Goal: Transaction & Acquisition: Purchase product/service

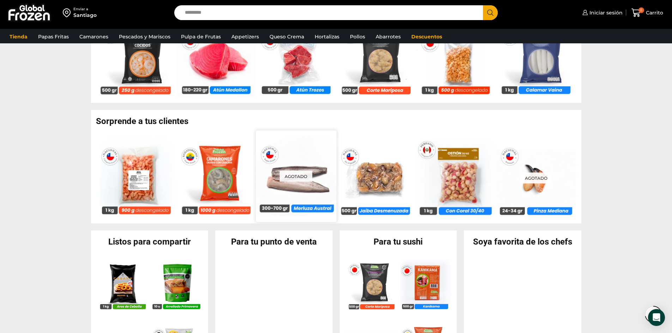
scroll to position [705, 0]
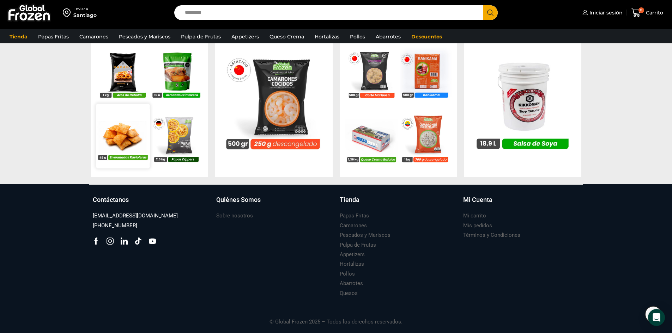
click at [138, 149] on img at bounding box center [123, 136] width 54 height 54
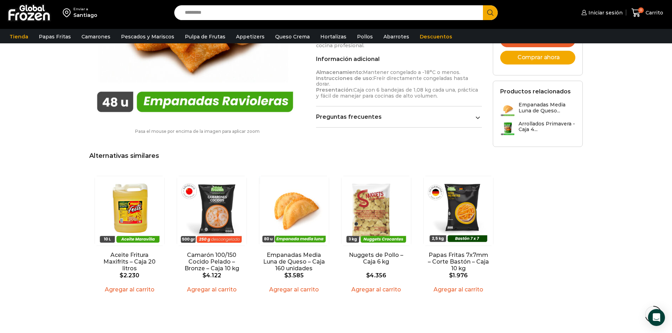
scroll to position [459, 0]
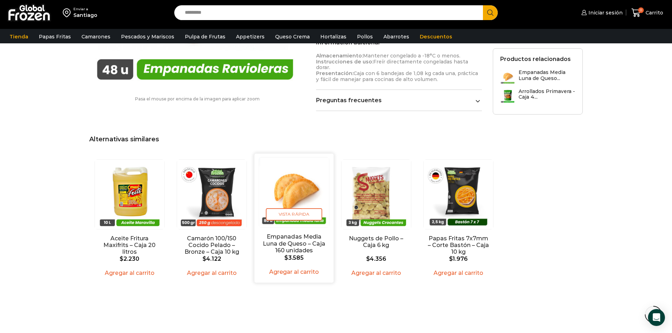
click at [275, 189] on img "3 / 5" at bounding box center [294, 192] width 70 height 70
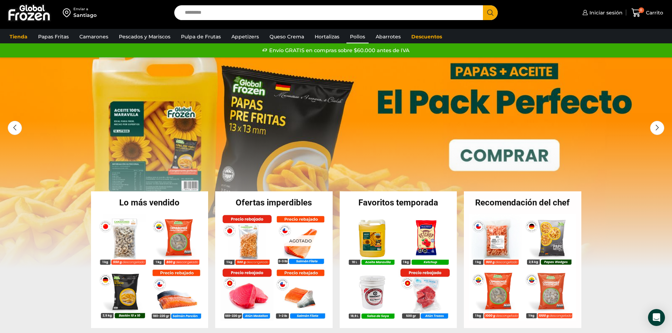
click at [351, 37] on link "Pollos" at bounding box center [358, 36] width 22 height 13
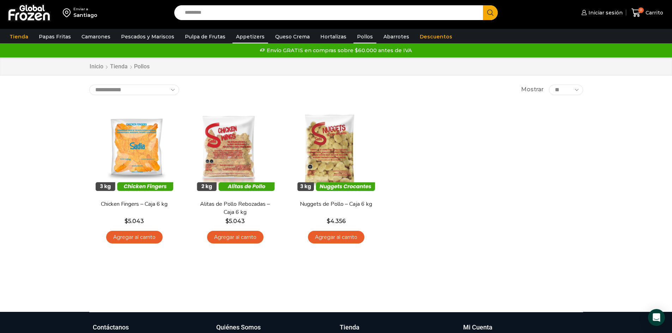
click at [244, 38] on link "Appetizers" at bounding box center [251, 36] width 36 height 13
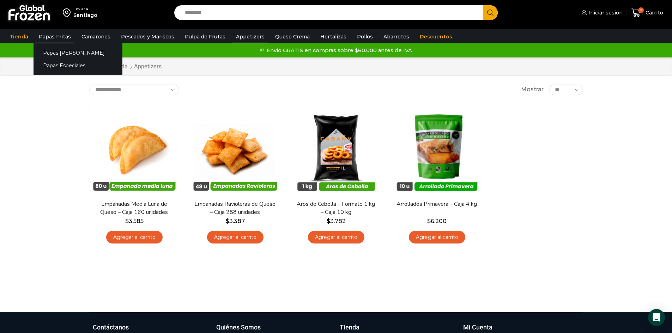
click at [53, 38] on link "Papas Fritas" at bounding box center [54, 36] width 39 height 13
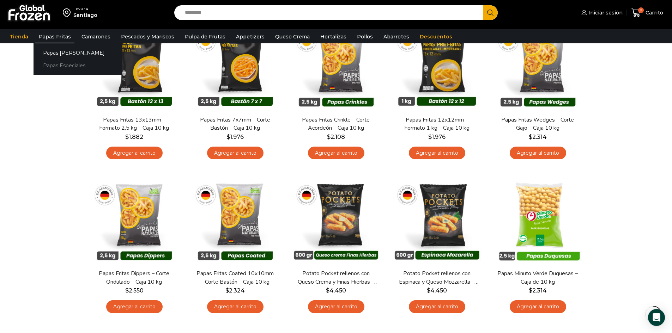
scroll to position [71, 0]
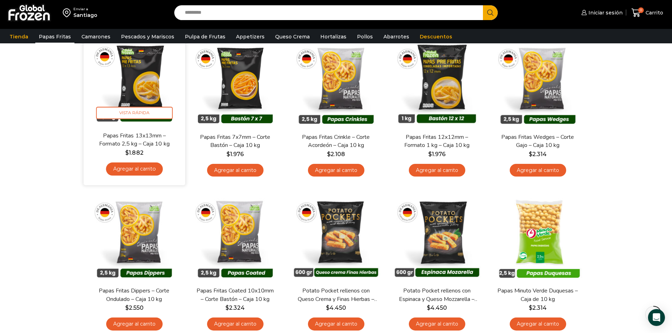
click at [153, 170] on link "Agregar al carrito" at bounding box center [134, 169] width 57 height 13
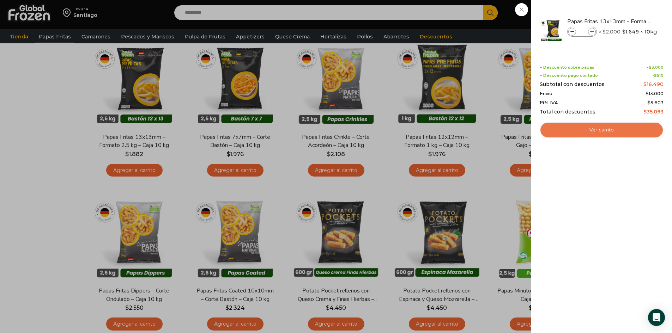
click at [587, 127] on link "Ver carrito" at bounding box center [602, 130] width 124 height 16
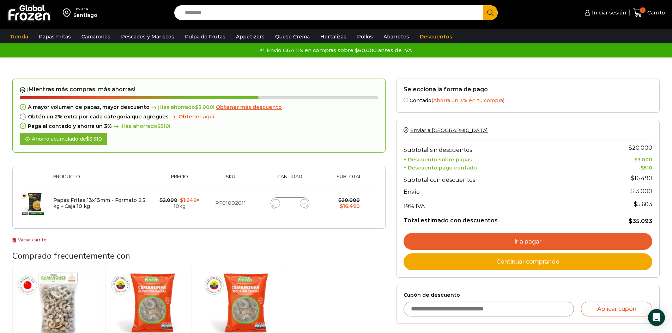
click at [305, 208] on span at bounding box center [304, 203] width 8 height 8
type input "*"
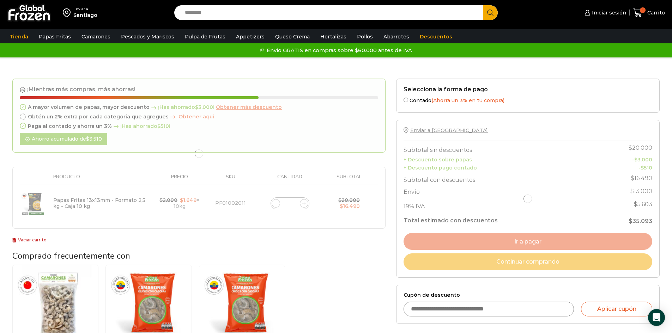
click at [305, 209] on form "¡Mientras más compras, más ahorras! A mayor volumen de papas, mayor descuento ¡…" at bounding box center [198, 154] width 373 height 151
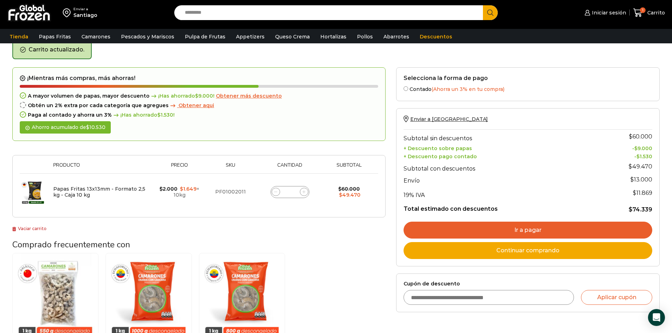
scroll to position [36, 0]
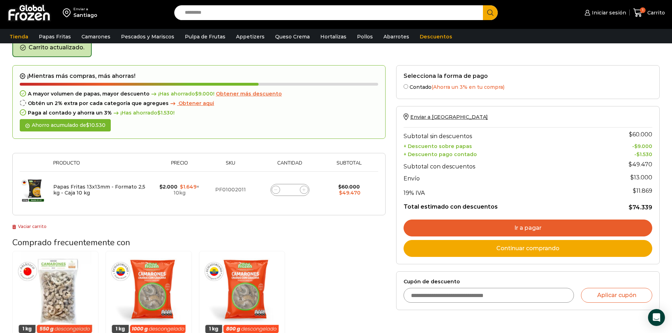
click at [301, 191] on span at bounding box center [304, 190] width 8 height 8
type input "*"
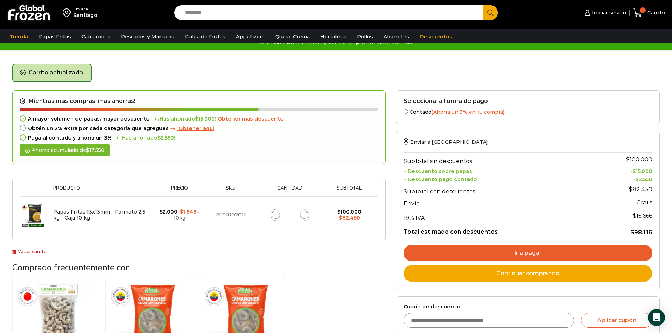
scroll to position [0, 0]
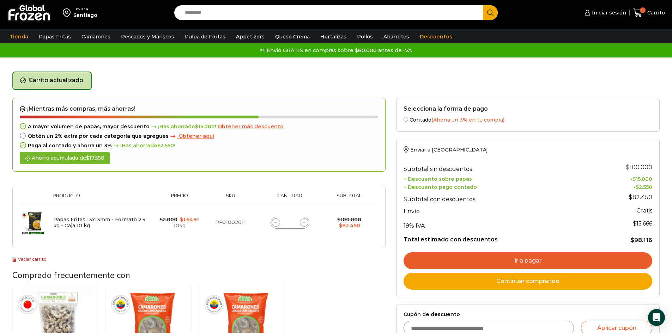
click at [450, 260] on link "Ir a pagar" at bounding box center [528, 261] width 249 height 17
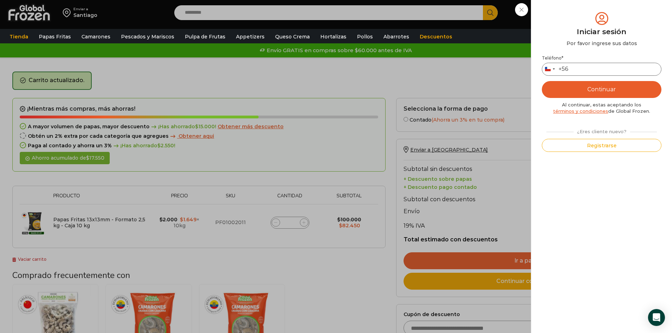
click at [582, 70] on input "Teléfono *" at bounding box center [602, 69] width 120 height 13
type input "*********"
click at [590, 89] on button "Continuar" at bounding box center [602, 89] width 120 height 17
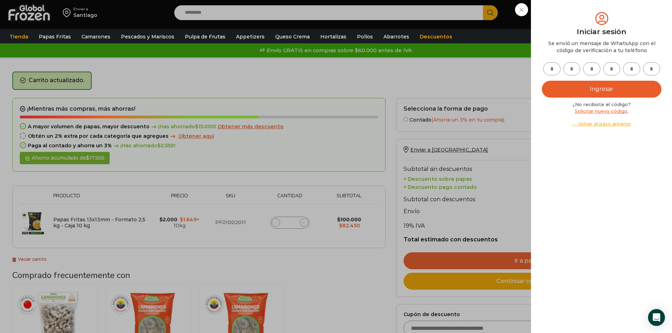
click at [554, 70] on input "text" at bounding box center [551, 68] width 17 height 13
type input "*"
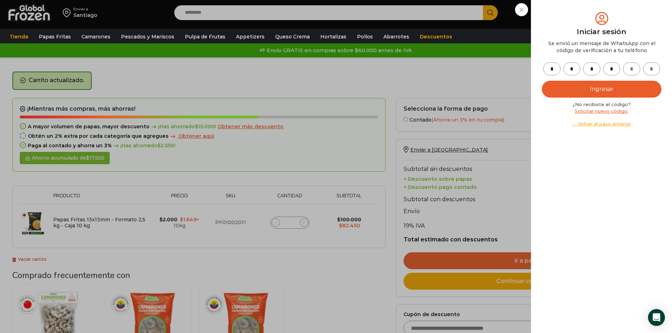
type input "*"
click at [598, 90] on button "Ingresar" at bounding box center [602, 89] width 120 height 17
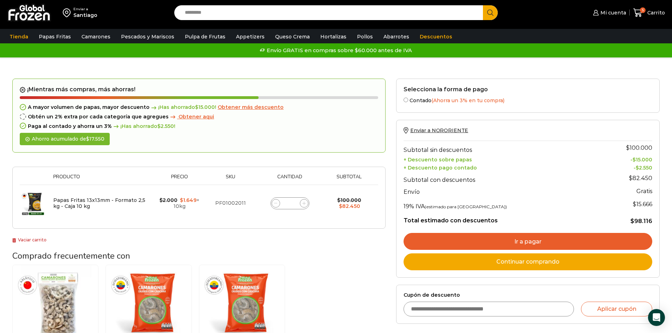
click at [516, 247] on link "Ir a pagar" at bounding box center [528, 241] width 249 height 17
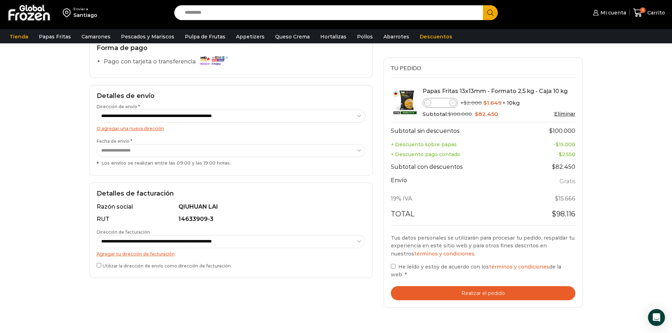
scroll to position [71, 0]
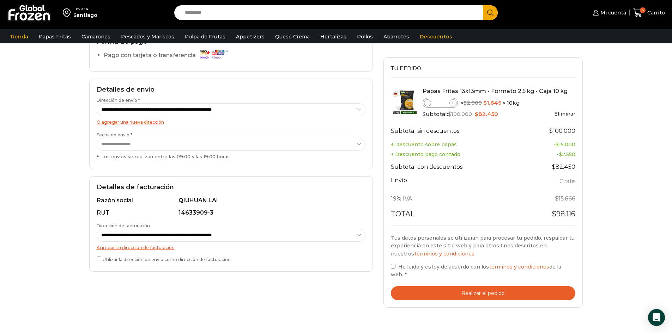
click at [441, 287] on button "Realizar el pedido" at bounding box center [483, 294] width 185 height 14
